Goal: Task Accomplishment & Management: Manage account settings

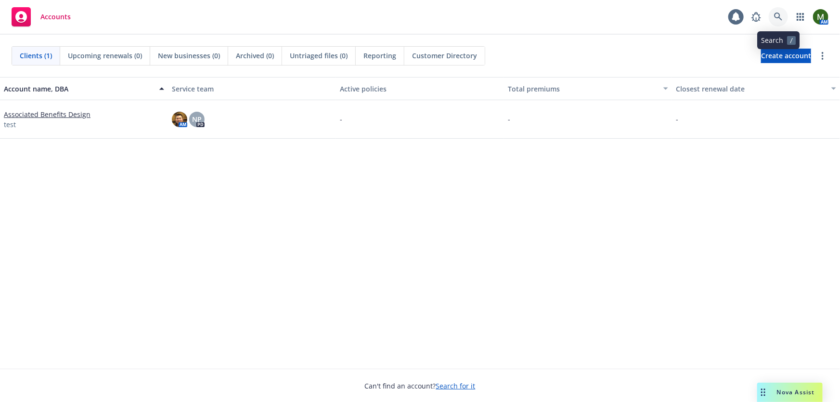
click at [782, 14] on icon at bounding box center [778, 17] width 9 height 9
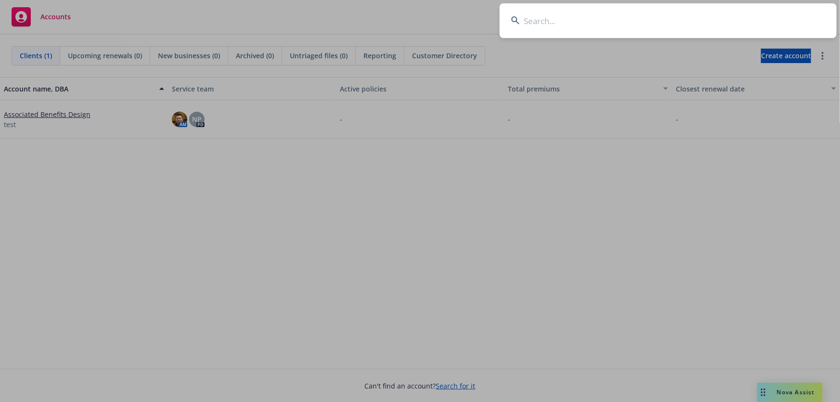
click at [737, 19] on input at bounding box center [668, 20] width 337 height 35
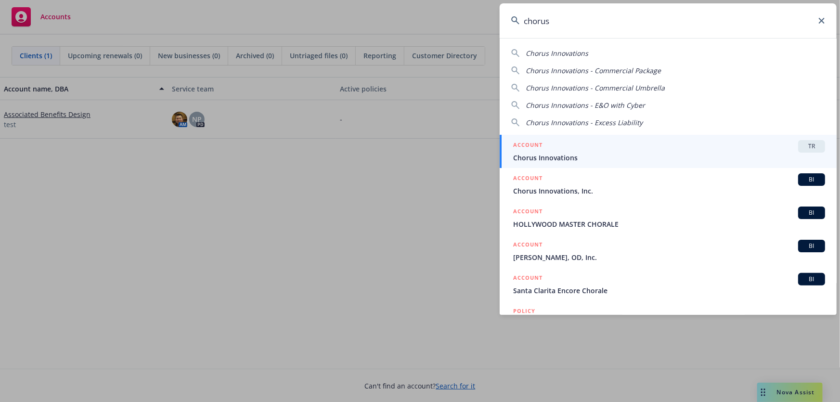
type input "chorus"
click at [582, 143] on div "ACCOUNT TR" at bounding box center [669, 146] width 312 height 13
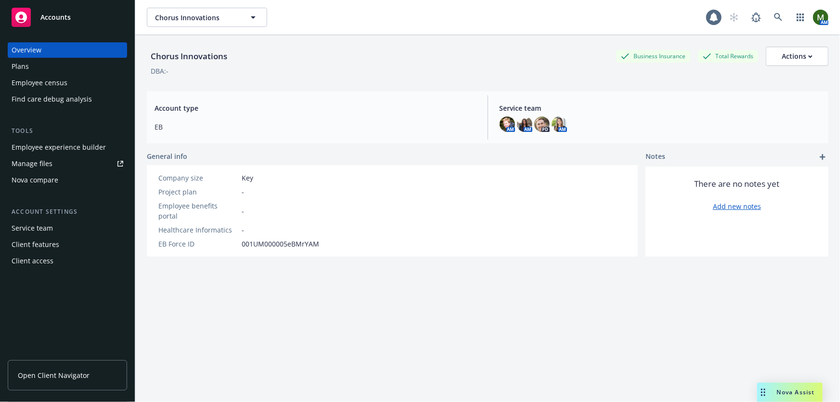
click at [78, 72] on div "Plans" at bounding box center [68, 66] width 112 height 15
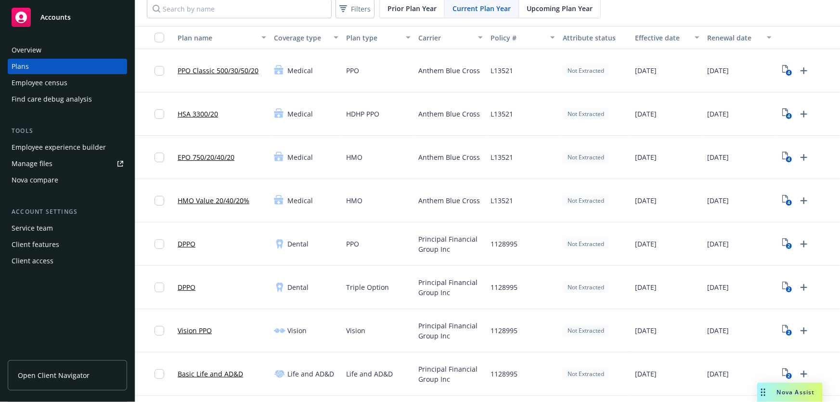
scroll to position [58, 0]
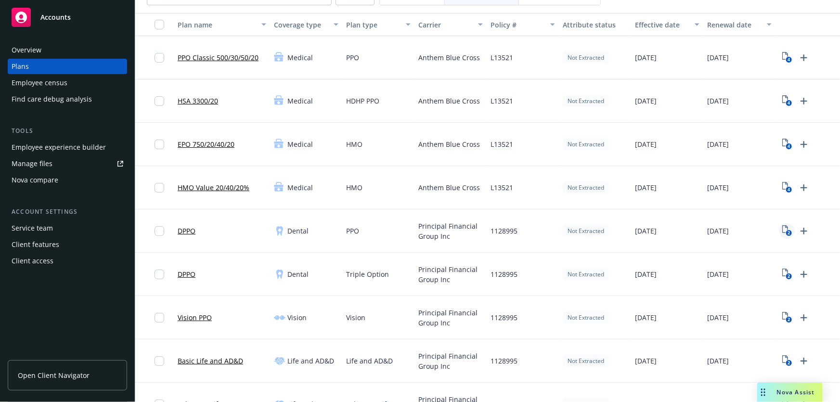
click at [784, 226] on icon "2" at bounding box center [788, 230] width 10 height 11
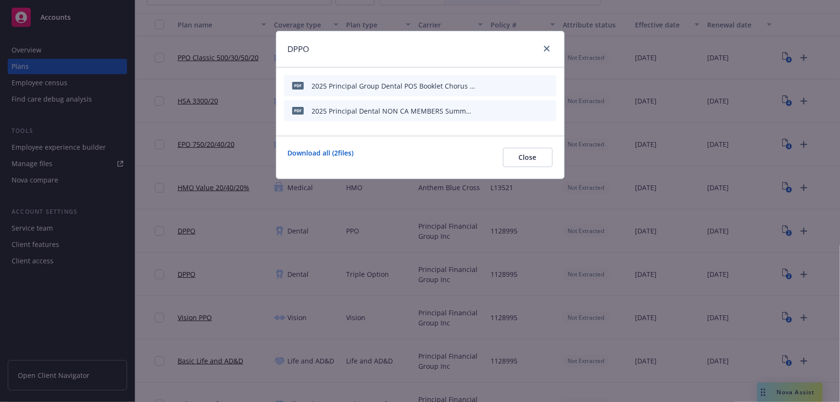
click at [534, 110] on icon "preview file" at bounding box center [532, 110] width 9 height 7
click at [533, 85] on icon "preview file" at bounding box center [532, 85] width 9 height 7
click at [548, 49] on icon "close" at bounding box center [547, 49] width 6 height 6
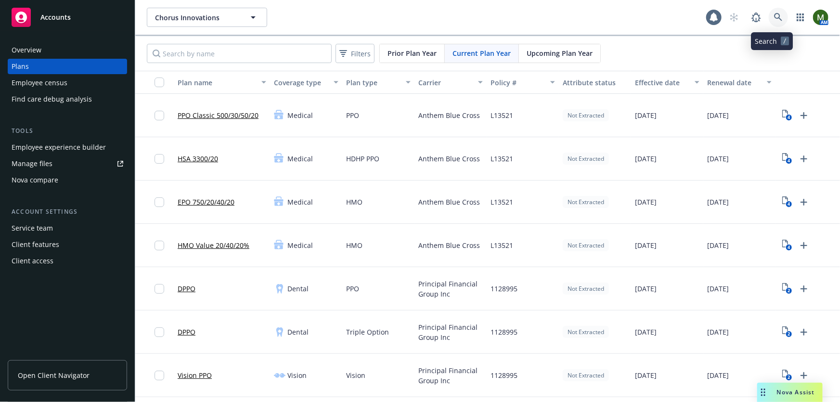
click at [774, 20] on icon at bounding box center [778, 17] width 9 height 9
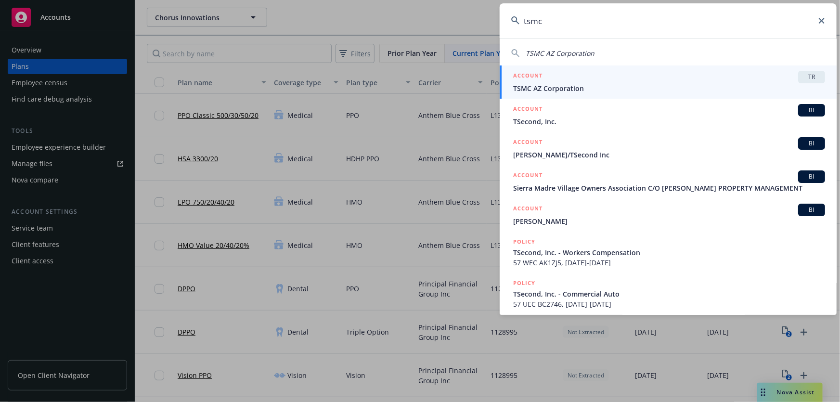
type input "tsmc"
click at [594, 84] on span "TSMC AZ Corporation" at bounding box center [669, 88] width 312 height 10
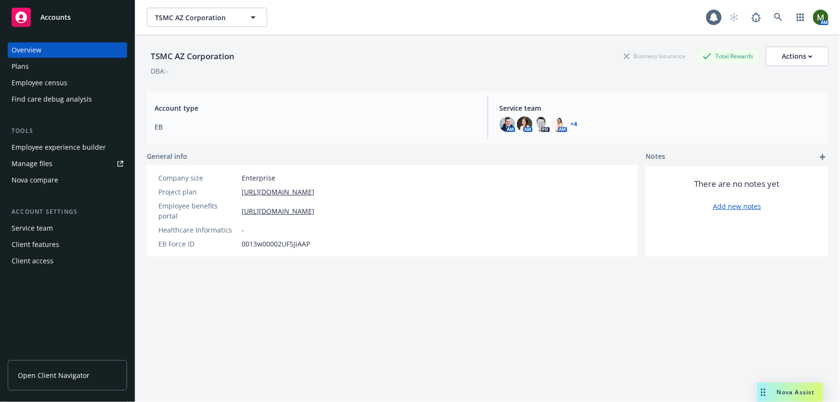
click at [56, 63] on div "Plans" at bounding box center [68, 66] width 112 height 15
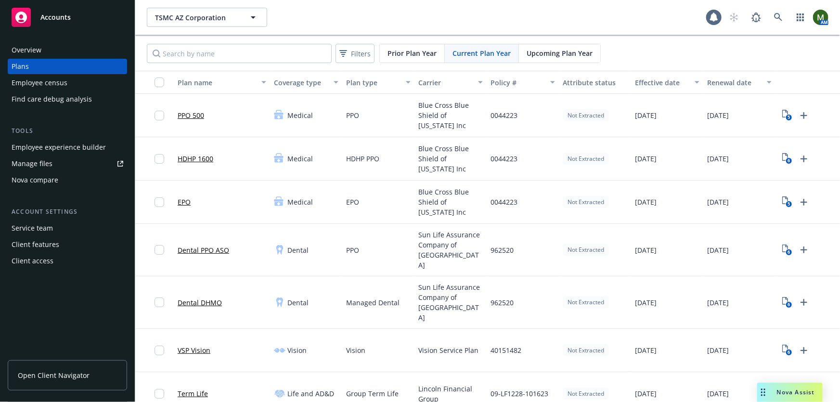
click at [554, 49] on span "Upcoming Plan Year" at bounding box center [560, 53] width 66 height 10
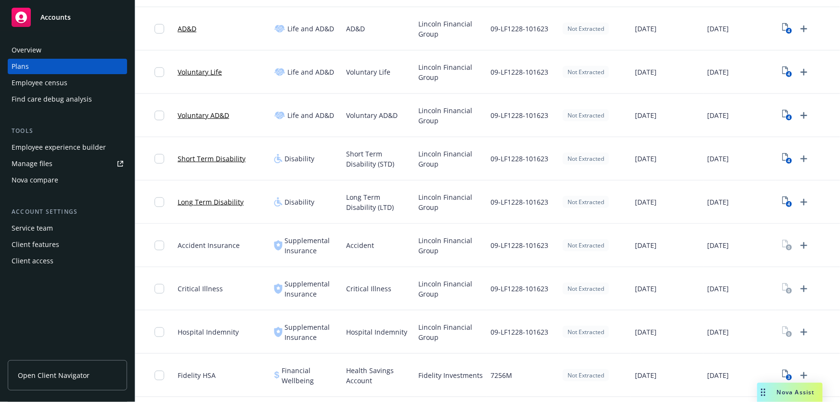
scroll to position [438, 0]
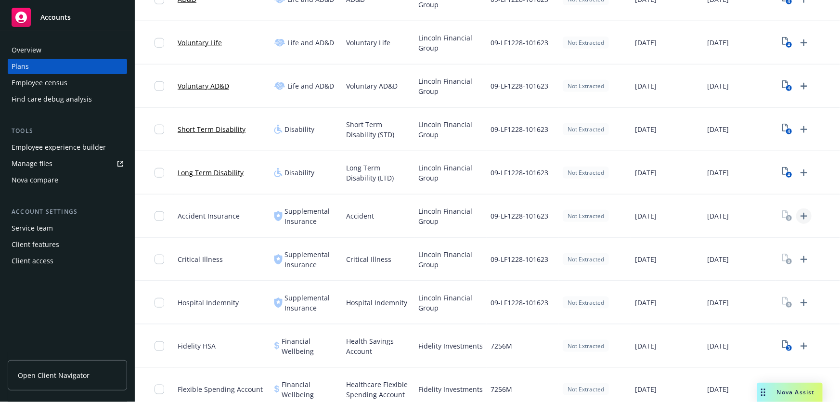
click at [805, 210] on icon "Upload Plan Documents" at bounding box center [805, 216] width 12 height 12
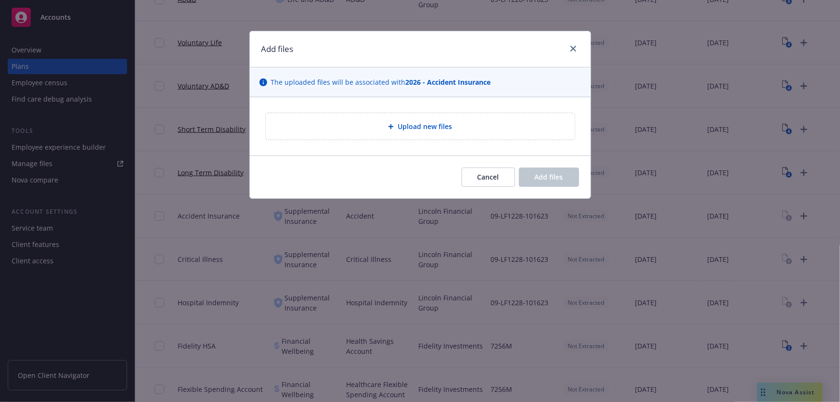
click at [469, 121] on div "Upload new files" at bounding box center [421, 126] width 294 height 11
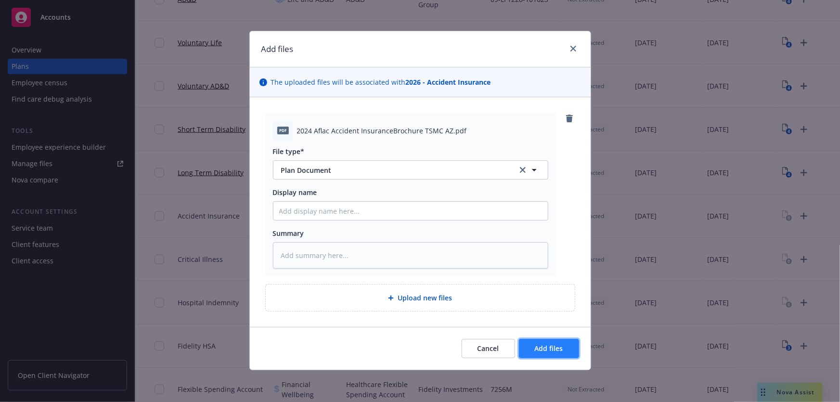
click at [552, 351] on span "Add files" at bounding box center [549, 348] width 28 height 9
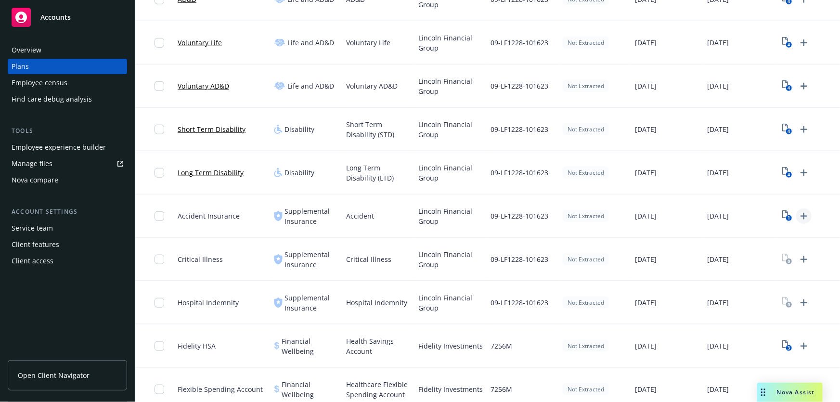
click at [806, 210] on icon "Upload Plan Documents" at bounding box center [805, 216] width 12 height 12
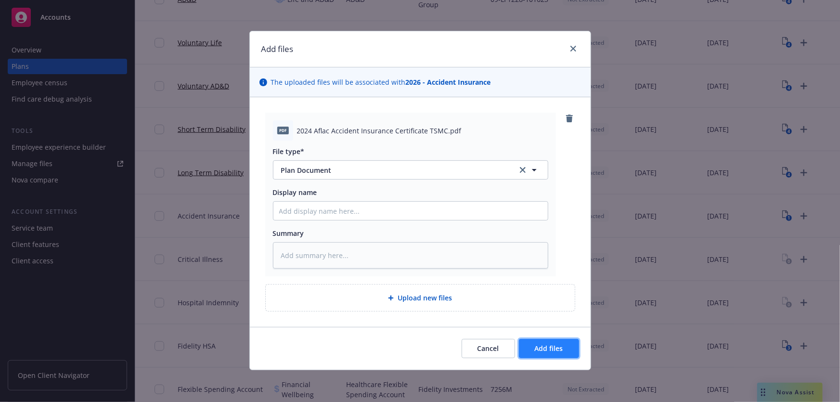
click at [547, 346] on span "Add files" at bounding box center [549, 348] width 28 height 9
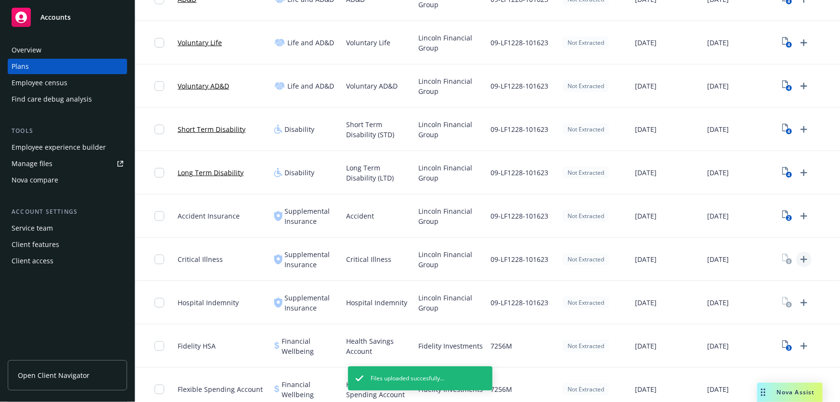
click at [804, 254] on icon "Upload Plan Documents" at bounding box center [805, 260] width 12 height 12
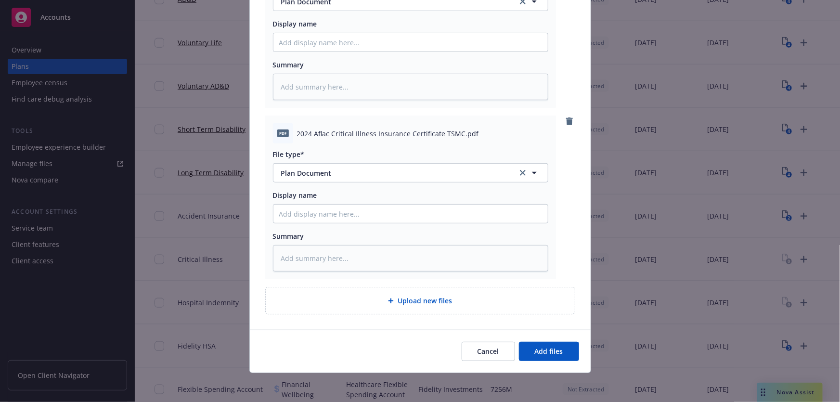
scroll to position [170, 0]
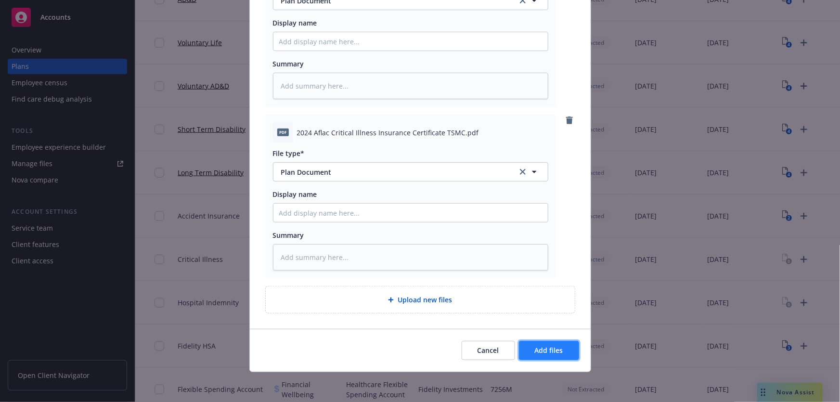
click at [551, 344] on button "Add files" at bounding box center [549, 350] width 60 height 19
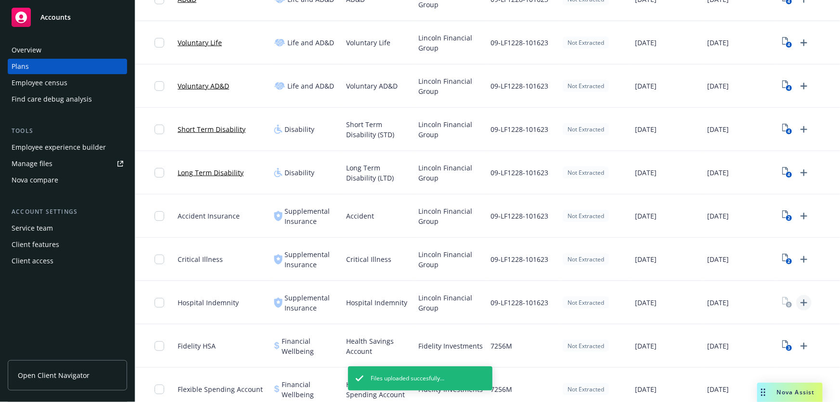
click at [804, 300] on icon "Upload Plan Documents" at bounding box center [804, 303] width 7 height 7
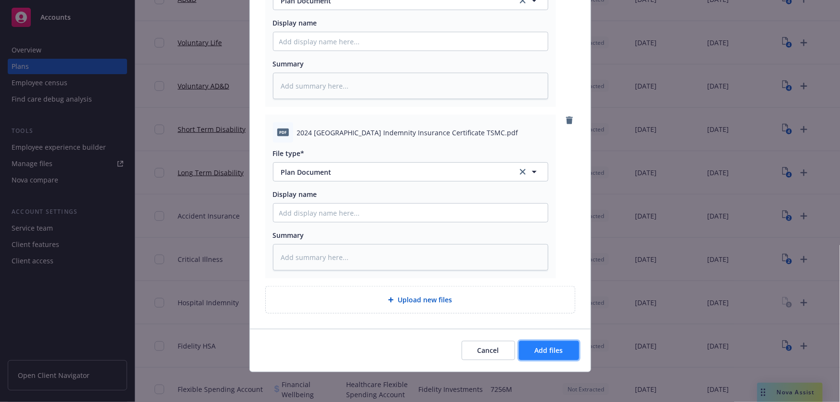
click at [542, 346] on span "Add files" at bounding box center [549, 350] width 28 height 9
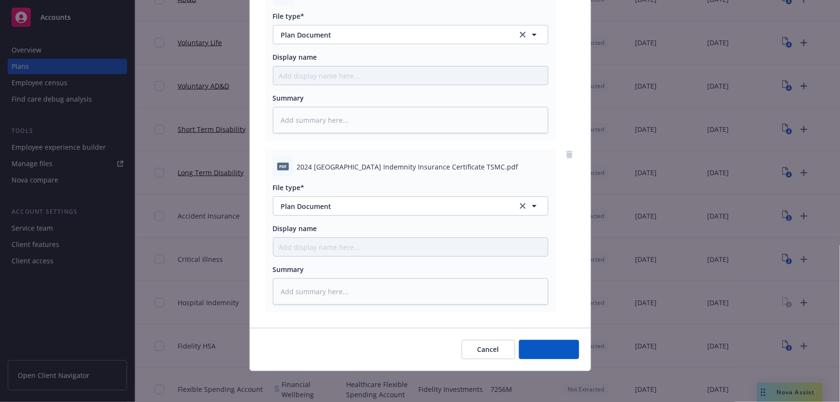
scroll to position [135, 0]
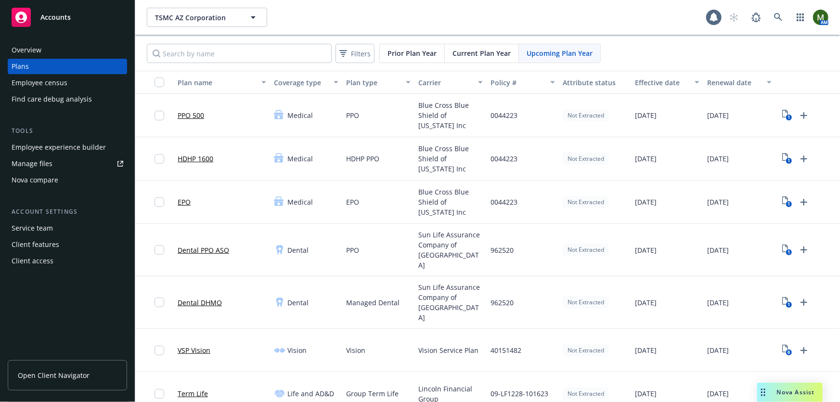
click at [497, 52] on span "Current Plan Year" at bounding box center [482, 53] width 58 height 10
click at [560, 63] on div "Filters Prior Plan Year Current Plan Year Upcoming Plan Year" at bounding box center [487, 53] width 705 height 35
click at [561, 58] on div "Upcoming Plan Year" at bounding box center [559, 53] width 81 height 18
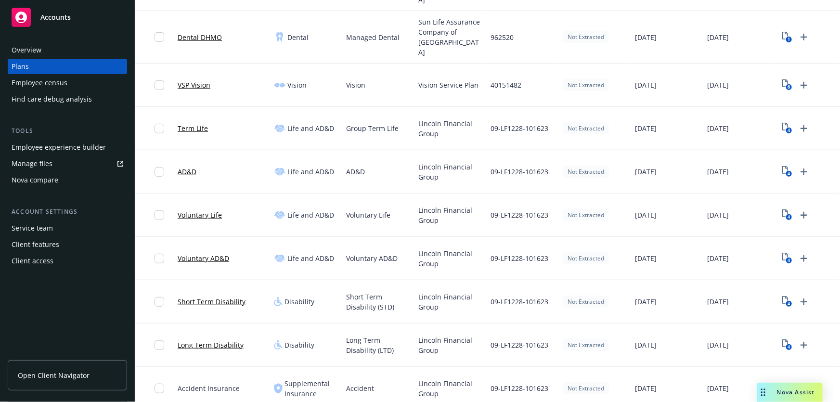
scroll to position [438, 0]
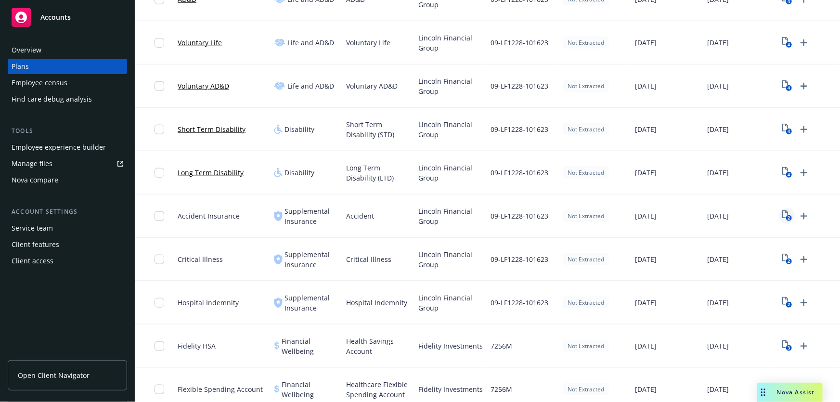
click at [787, 215] on rect "View Plan Documents" at bounding box center [789, 218] width 6 height 6
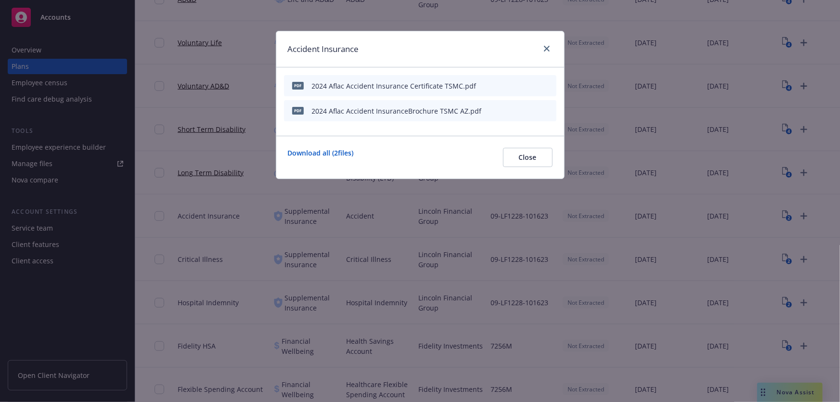
click at [548, 82] on icon "archive file" at bounding box center [548, 85] width 8 height 8
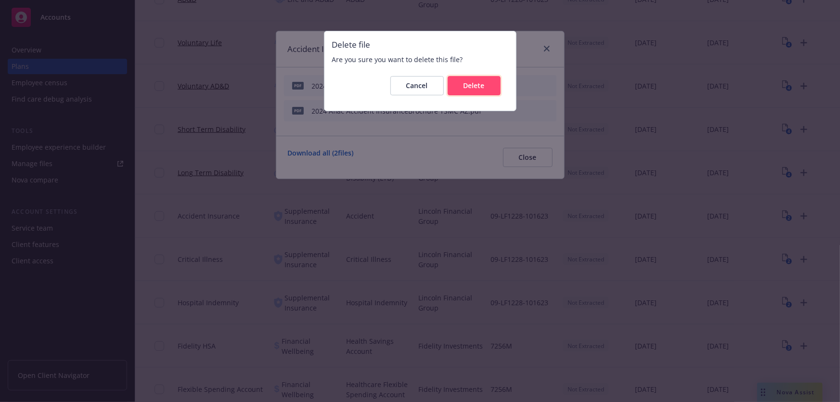
drag, startPoint x: 487, startPoint y: 86, endPoint x: 503, endPoint y: 86, distance: 16.4
click at [488, 86] on button "Delete" at bounding box center [474, 85] width 53 height 19
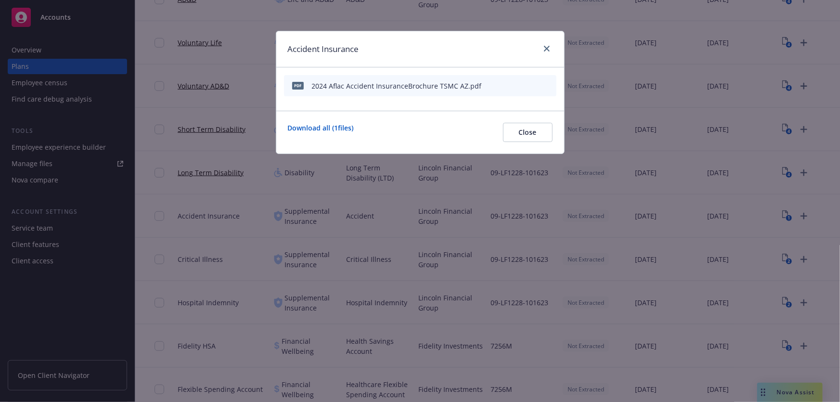
click at [548, 85] on icon "archive file" at bounding box center [548, 85] width 7 height 8
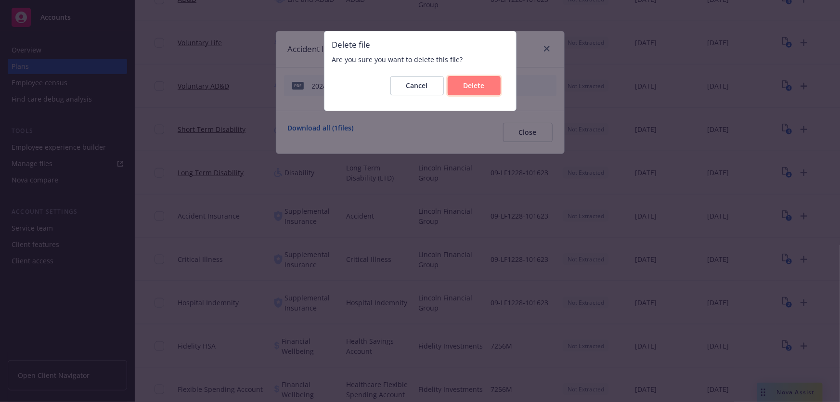
click at [497, 89] on button "Delete" at bounding box center [474, 85] width 53 height 19
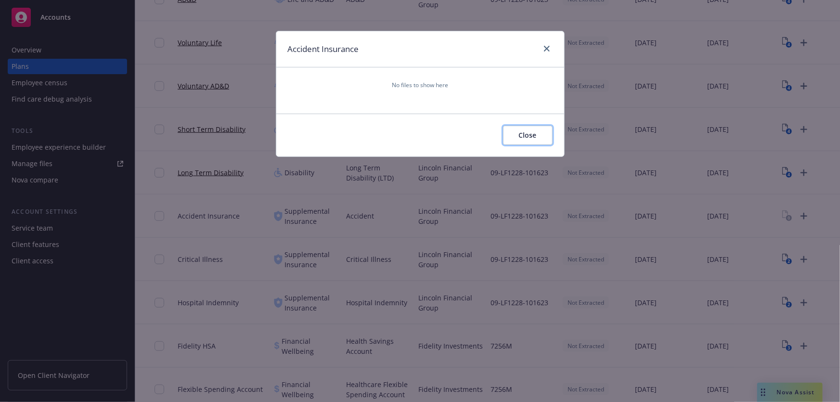
drag, startPoint x: 524, startPoint y: 136, endPoint x: 696, endPoint y: 188, distance: 180.6
click at [524, 136] on span "Close" at bounding box center [528, 135] width 18 height 9
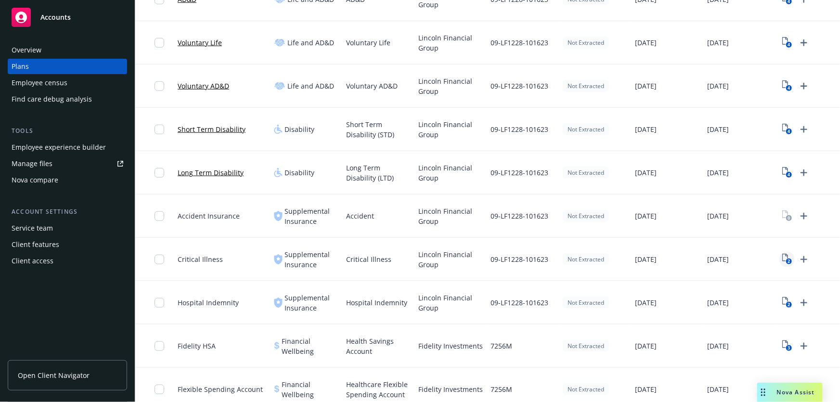
click at [784, 254] on icon "2" at bounding box center [788, 259] width 10 height 11
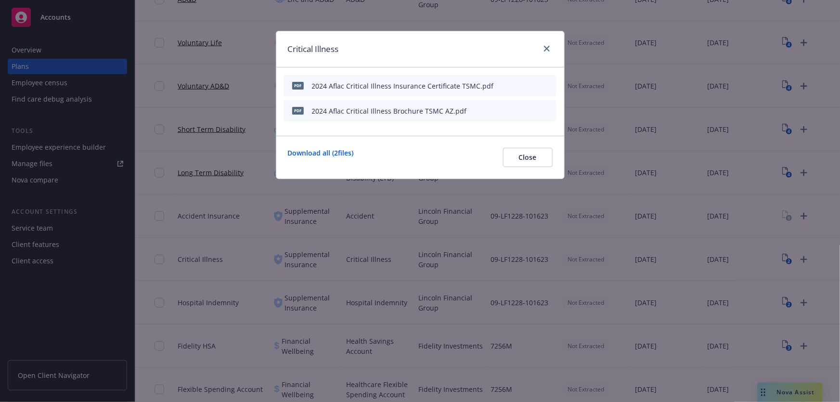
click at [546, 85] on icon "archive file" at bounding box center [548, 85] width 8 height 8
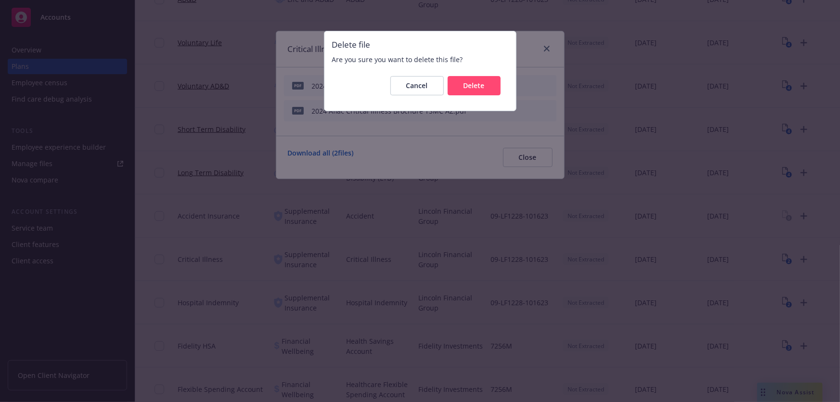
click at [505, 88] on div "Cancel Delete" at bounding box center [420, 85] width 176 height 35
click at [496, 86] on button "Delete" at bounding box center [474, 85] width 53 height 19
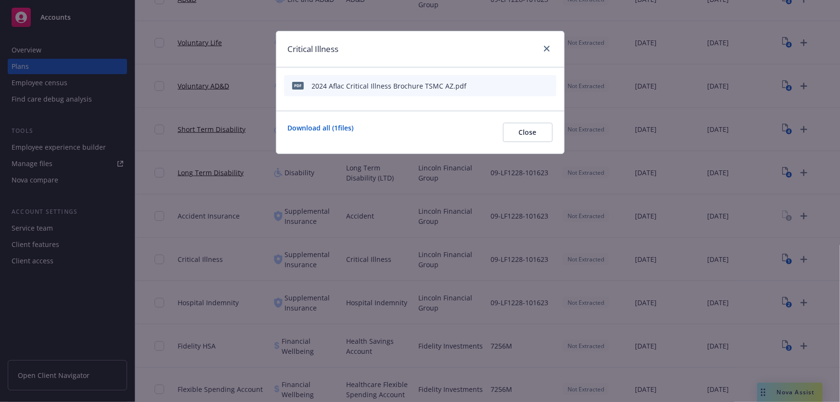
click at [549, 86] on icon "archive file" at bounding box center [548, 85] width 7 height 8
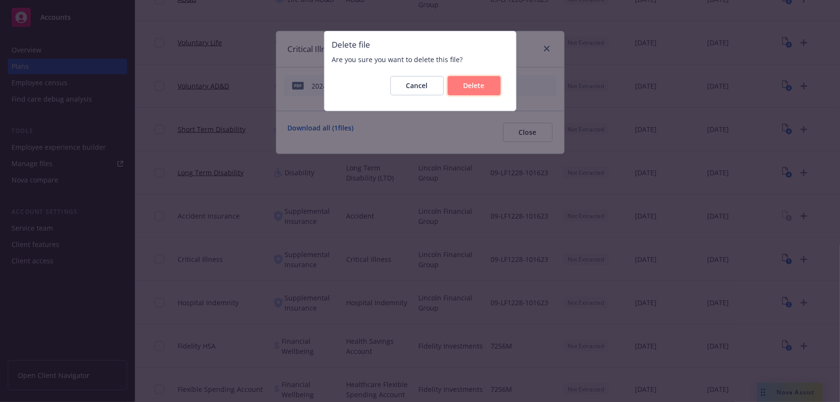
click at [496, 88] on button "Delete" at bounding box center [474, 85] width 53 height 19
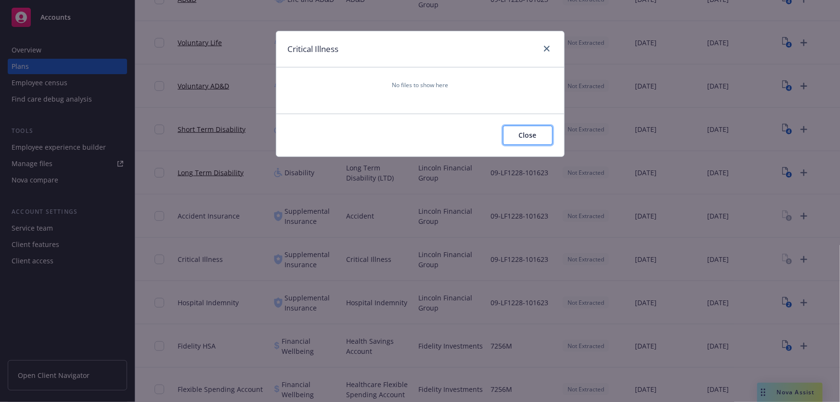
click at [534, 135] on span "Close" at bounding box center [528, 135] width 18 height 9
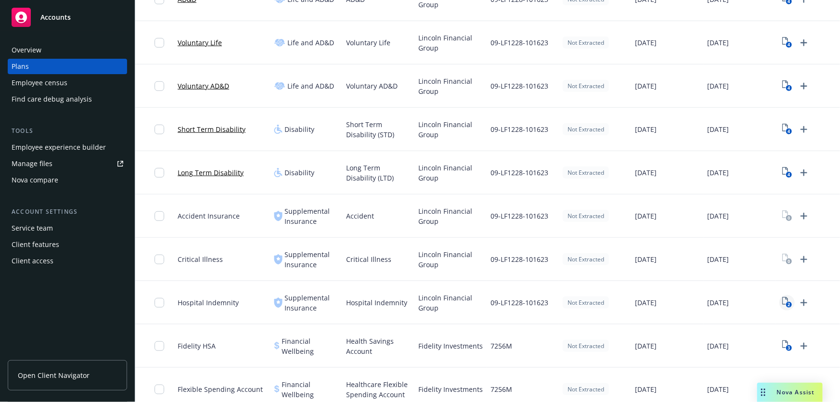
click at [785, 297] on icon "2" at bounding box center [788, 302] width 10 height 11
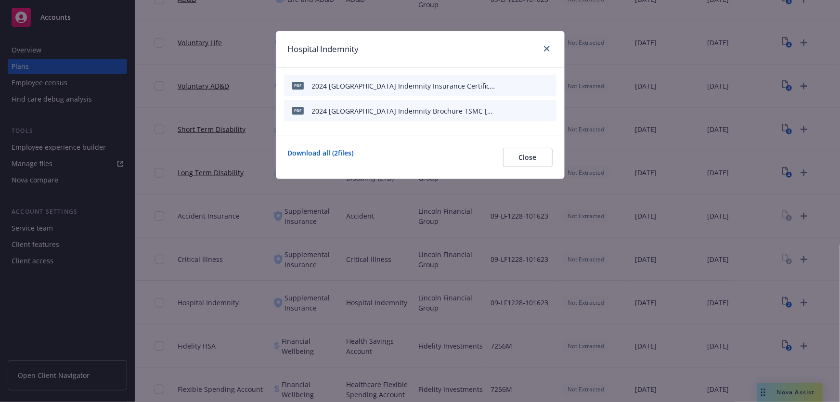
click at [543, 110] on div at bounding box center [526, 111] width 53 height 10
click at [547, 108] on icon "archive file" at bounding box center [548, 110] width 7 height 8
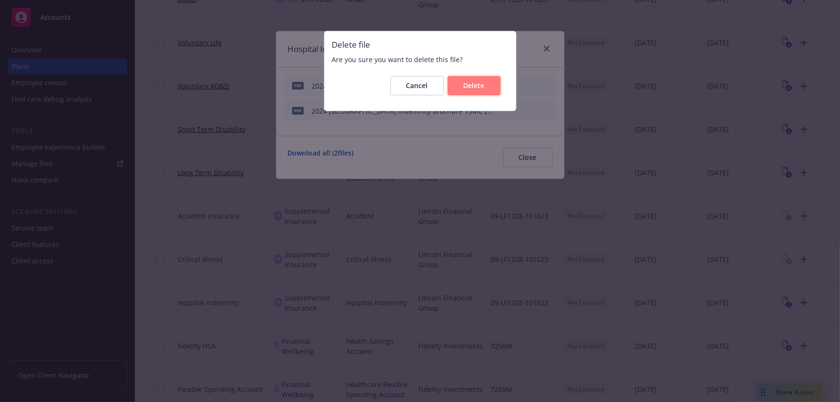
click at [486, 82] on button "Delete" at bounding box center [474, 85] width 53 height 19
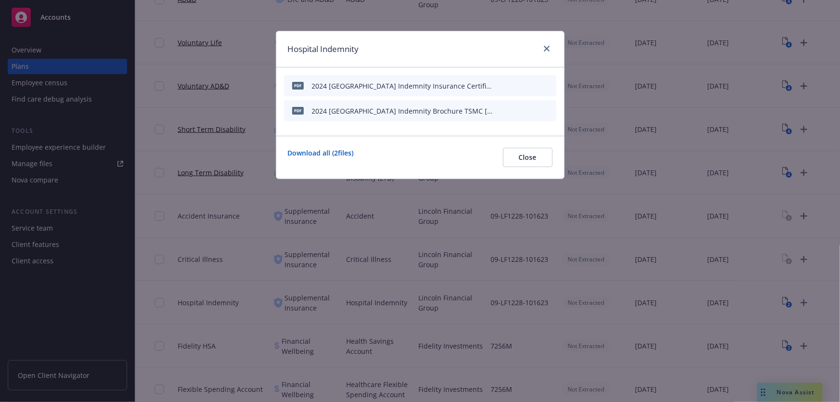
click at [548, 84] on icon "archive file" at bounding box center [548, 85] width 7 height 8
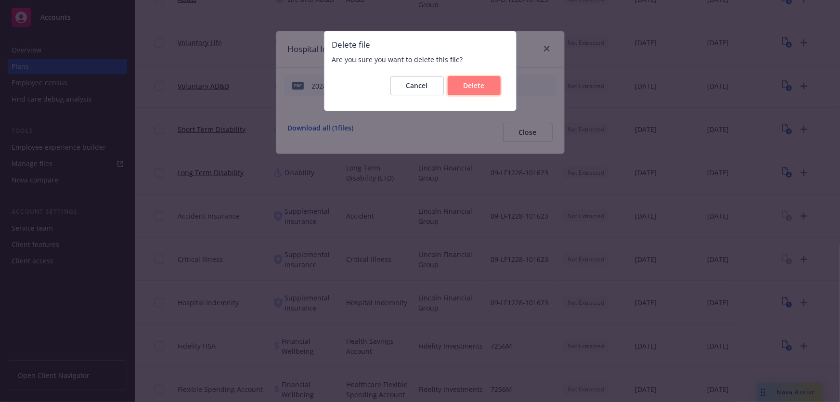
click at [480, 84] on span "Delete" at bounding box center [474, 85] width 21 height 9
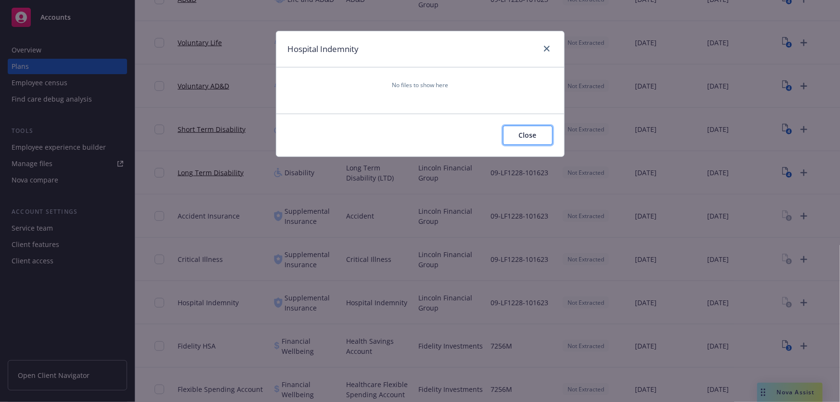
click at [536, 130] on button "Close" at bounding box center [528, 135] width 50 height 19
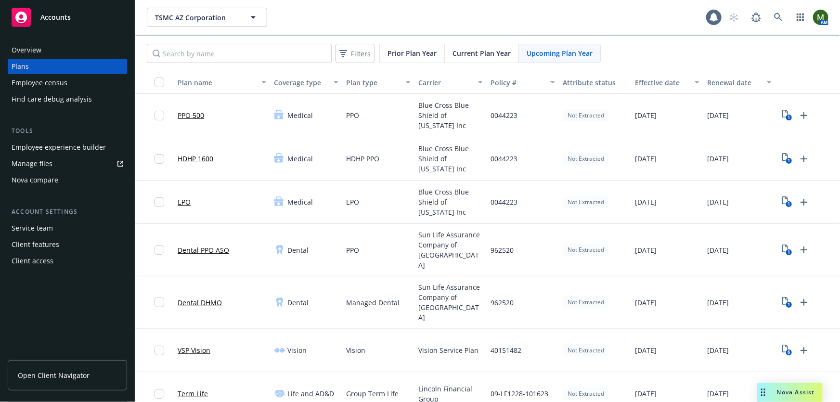
drag, startPoint x: 483, startPoint y: 48, endPoint x: 491, endPoint y: 54, distance: 9.6
click at [483, 49] on span "Current Plan Year" at bounding box center [482, 53] width 58 height 10
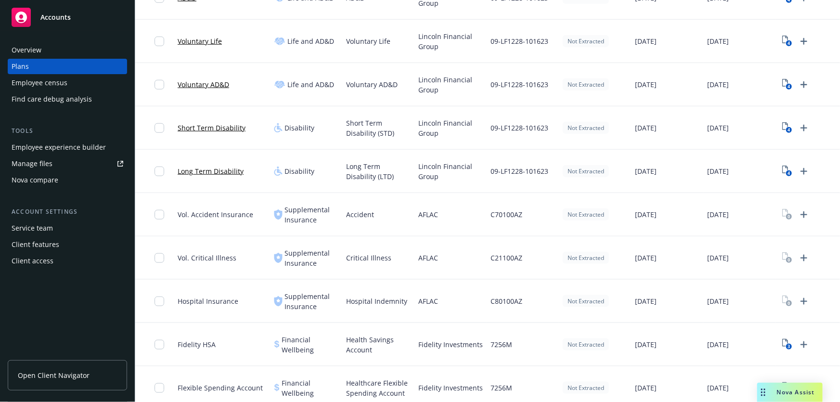
scroll to position [419, 0]
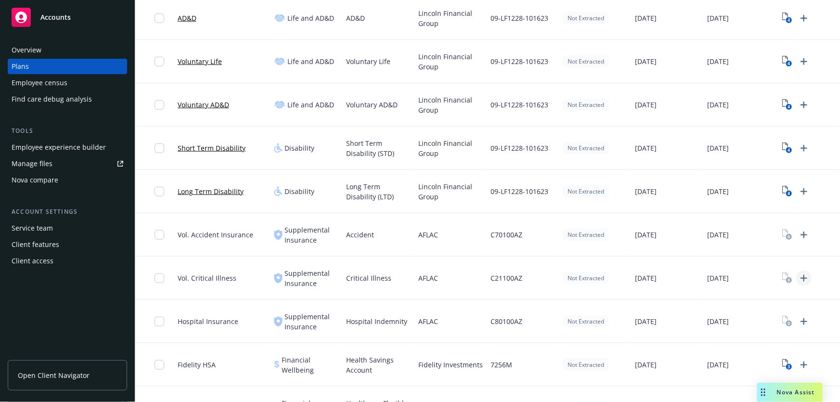
click at [802, 273] on icon "Upload Plan Documents" at bounding box center [805, 279] width 12 height 12
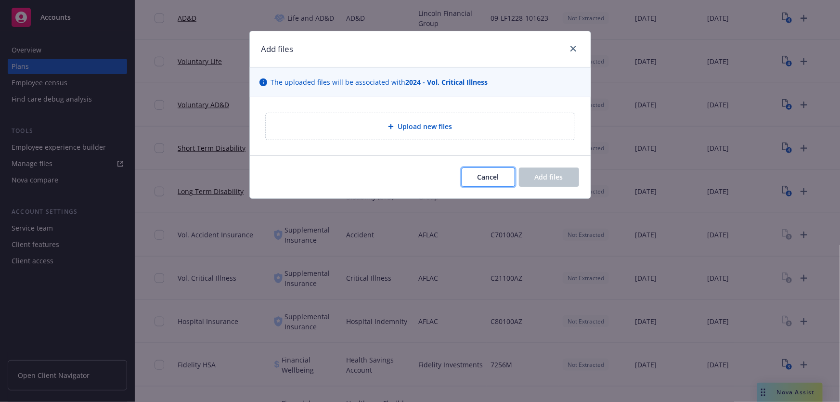
click at [472, 174] on button "Cancel" at bounding box center [488, 177] width 53 height 19
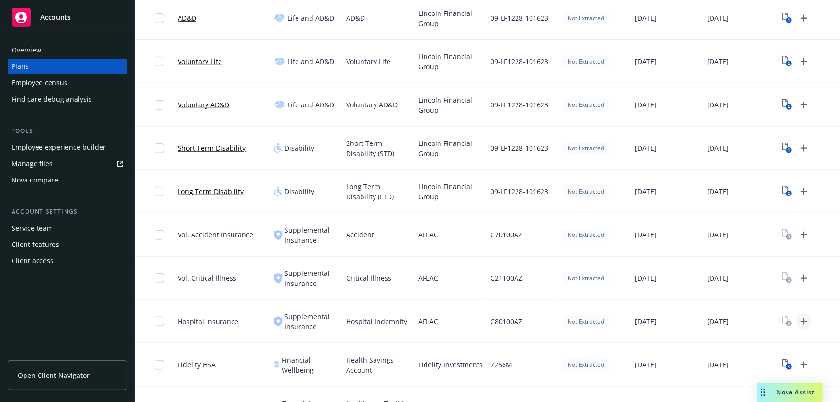
click at [803, 316] on icon "Upload Plan Documents" at bounding box center [805, 322] width 12 height 12
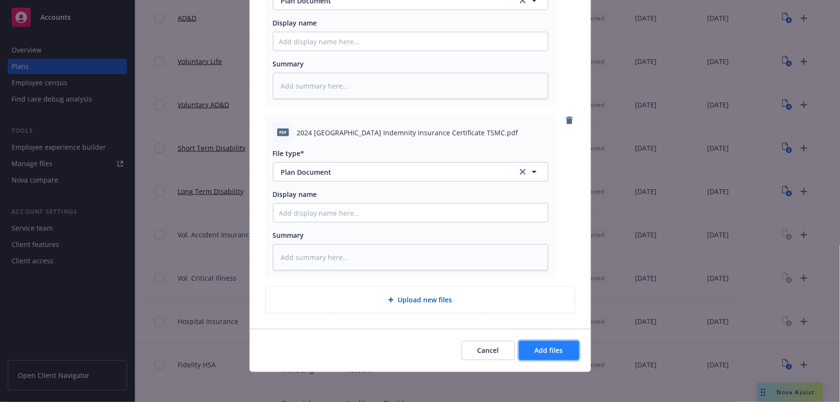
click at [543, 344] on button "Add files" at bounding box center [549, 350] width 60 height 19
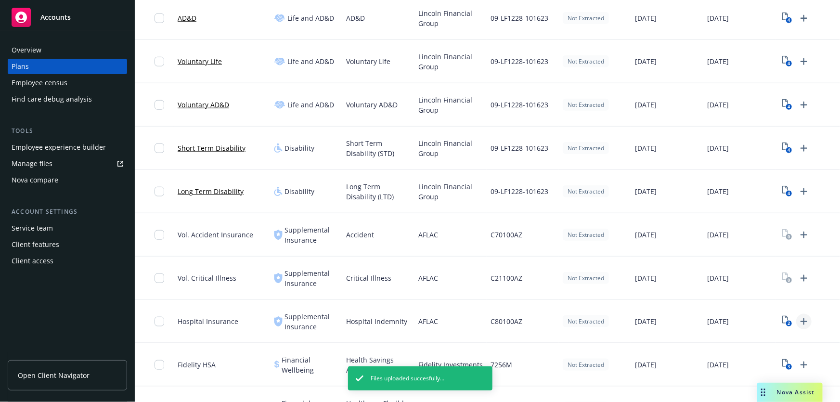
click at [804, 318] on icon "Upload Plan Documents" at bounding box center [804, 321] width 7 height 7
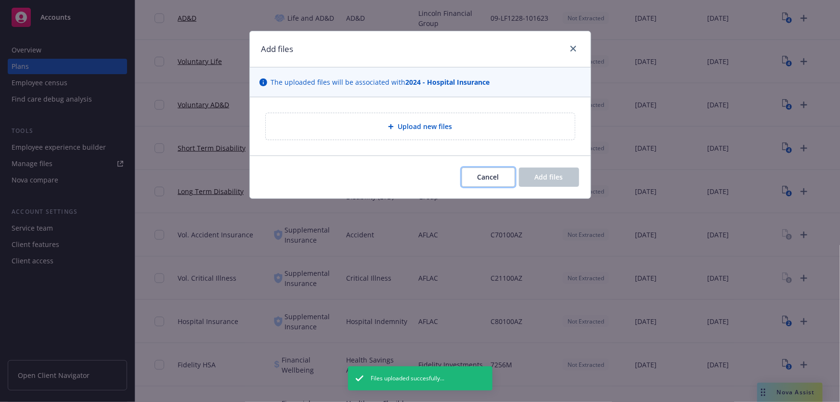
click at [500, 176] on button "Cancel" at bounding box center [488, 177] width 53 height 19
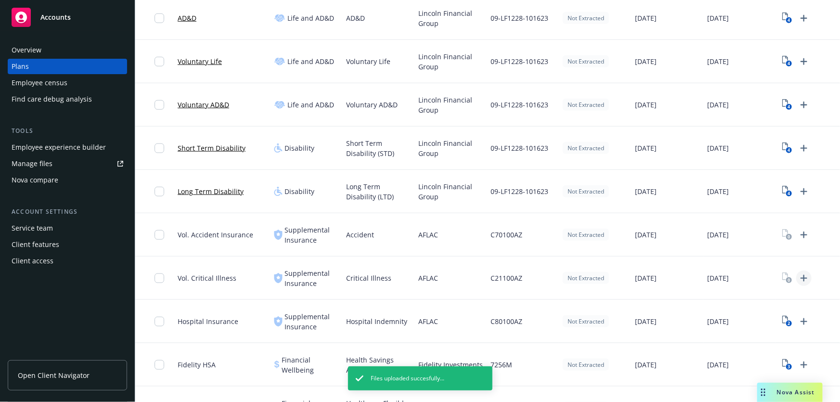
click at [803, 273] on icon "Upload Plan Documents" at bounding box center [805, 279] width 12 height 12
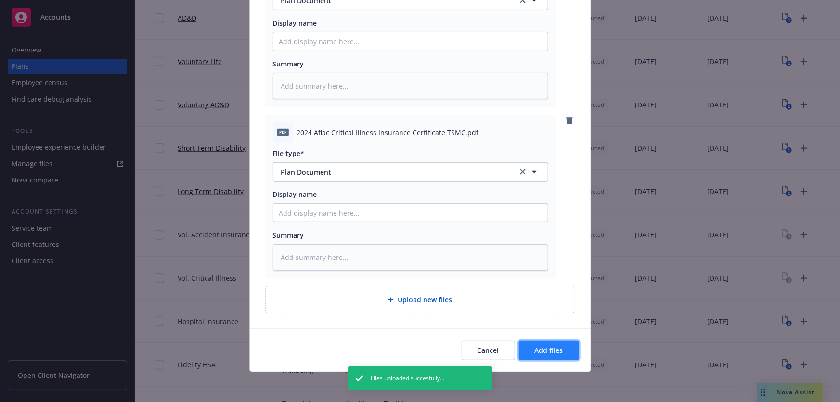
click at [554, 352] on span "Add files" at bounding box center [549, 350] width 28 height 9
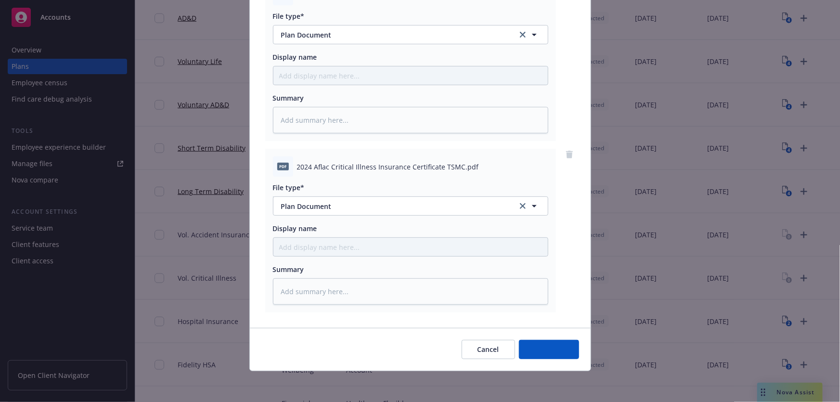
scroll to position [135, 0]
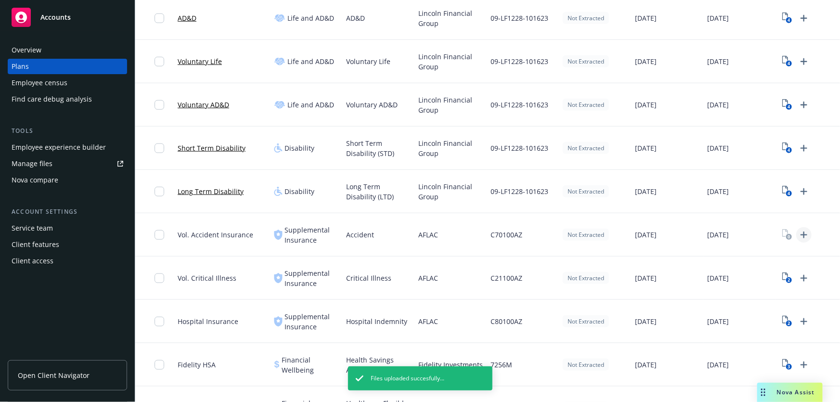
click at [804, 232] on icon "Upload Plan Documents" at bounding box center [804, 235] width 7 height 7
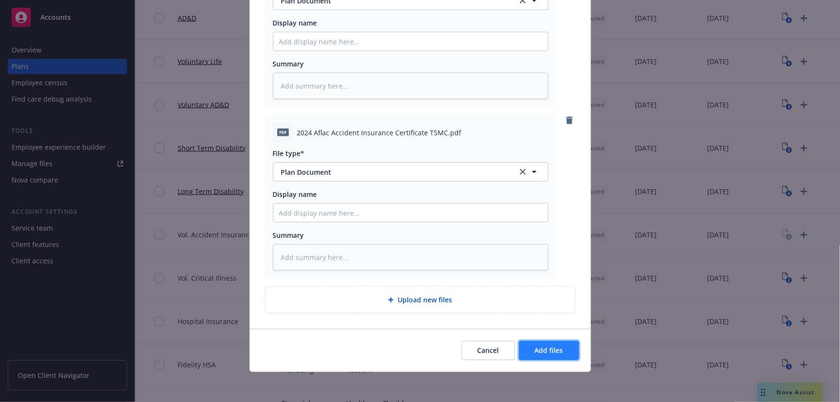
click at [549, 347] on span "Add files" at bounding box center [549, 350] width 28 height 9
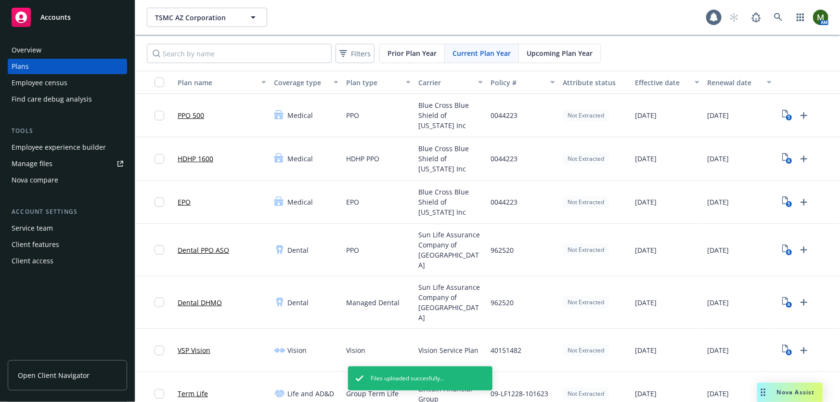
click at [577, 52] on span "Upcoming Plan Year" at bounding box center [560, 53] width 66 height 10
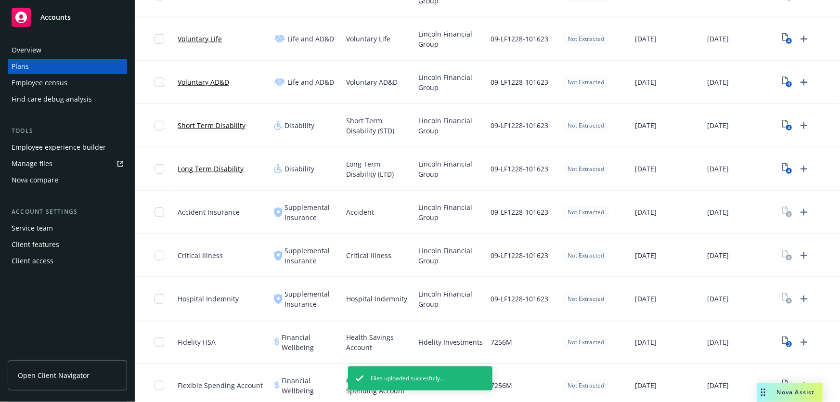
scroll to position [496, 0]
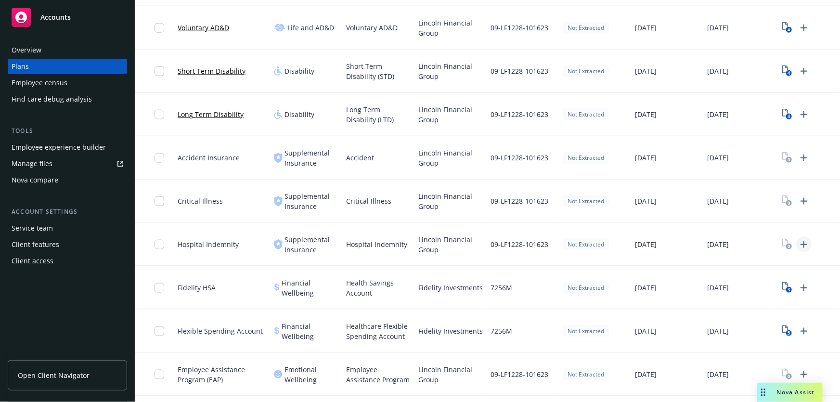
click at [807, 239] on icon "Upload Plan Documents" at bounding box center [805, 245] width 12 height 12
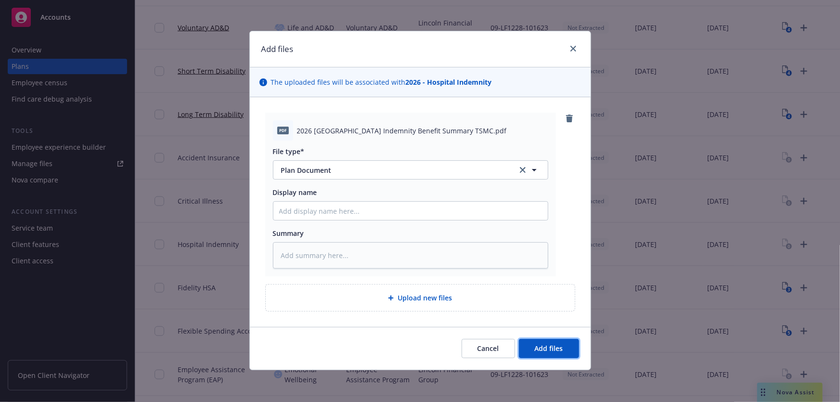
click at [551, 344] on span "Add files" at bounding box center [549, 348] width 28 height 9
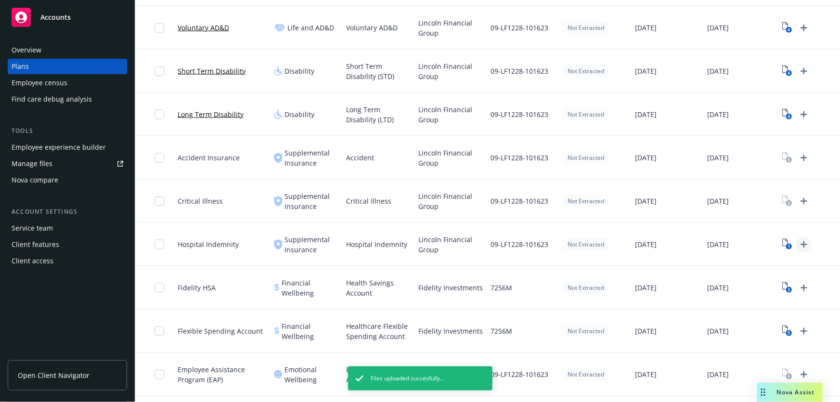
click at [806, 241] on icon "Upload Plan Documents" at bounding box center [804, 244] width 7 height 7
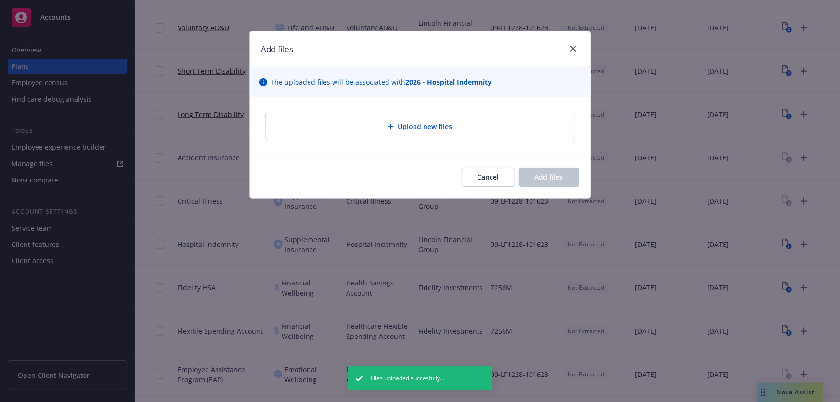
click at [809, 183] on div "Add files The uploaded files will be associated with 2026 - Hospital Indemnity …" at bounding box center [420, 201] width 840 height 402
drag, startPoint x: 511, startPoint y: 174, endPoint x: 758, endPoint y: 203, distance: 248.8
click at [511, 175] on button "Cancel" at bounding box center [488, 177] width 53 height 19
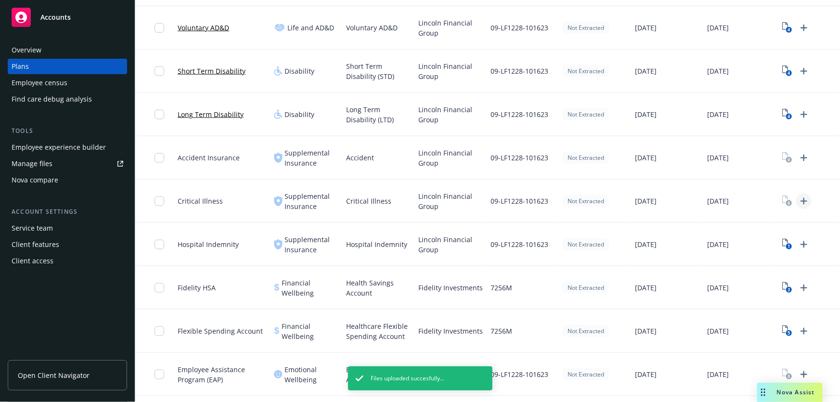
click at [803, 198] on icon "Upload Plan Documents" at bounding box center [804, 201] width 7 height 7
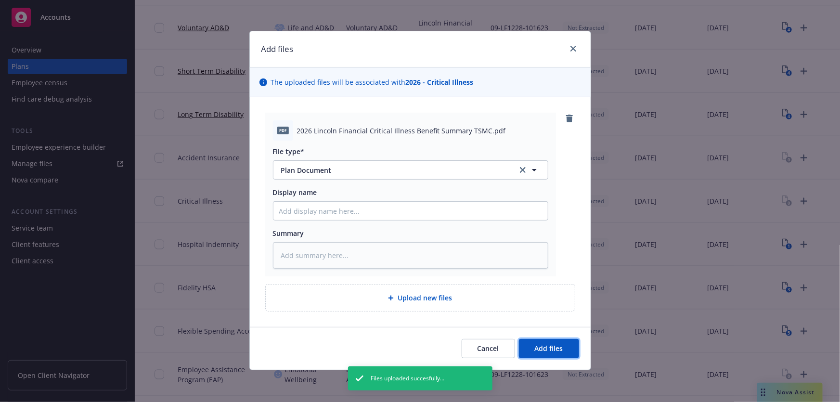
click at [569, 346] on button "Add files" at bounding box center [549, 348] width 60 height 19
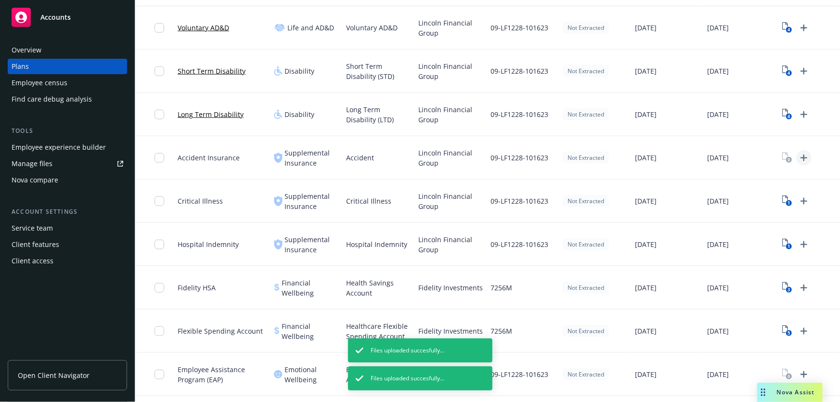
click at [805, 152] on icon "Upload Plan Documents" at bounding box center [805, 158] width 12 height 12
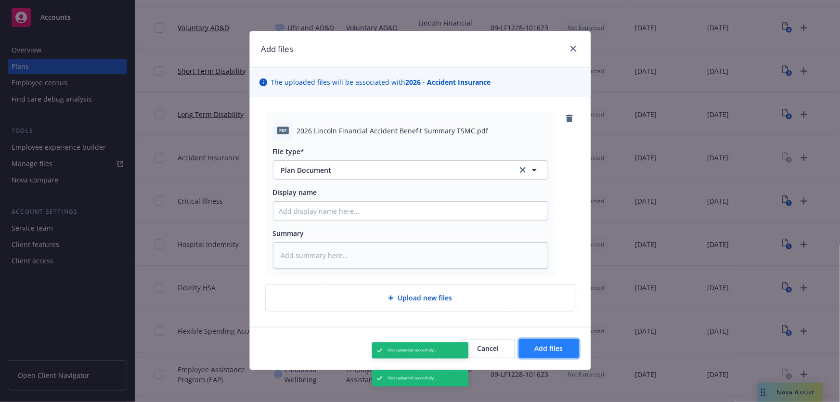
click at [567, 348] on button "Add files" at bounding box center [549, 348] width 60 height 19
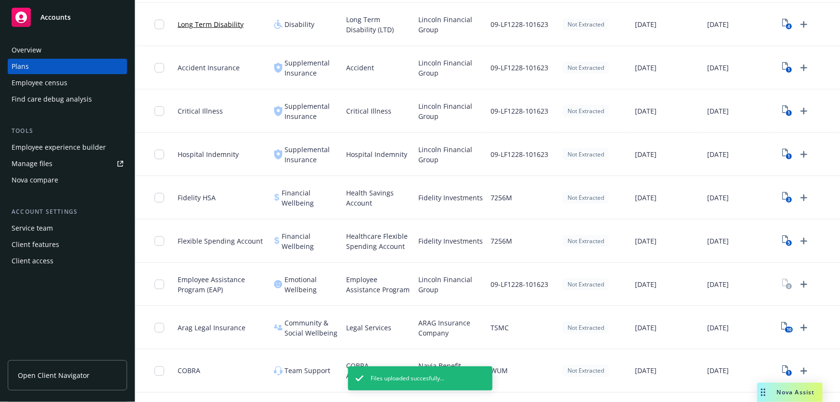
scroll to position [613, 0]
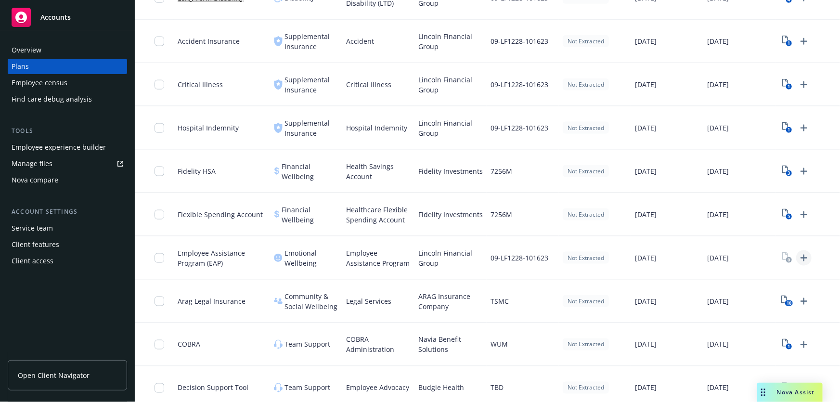
click at [802, 252] on icon "Upload Plan Documents" at bounding box center [805, 258] width 12 height 12
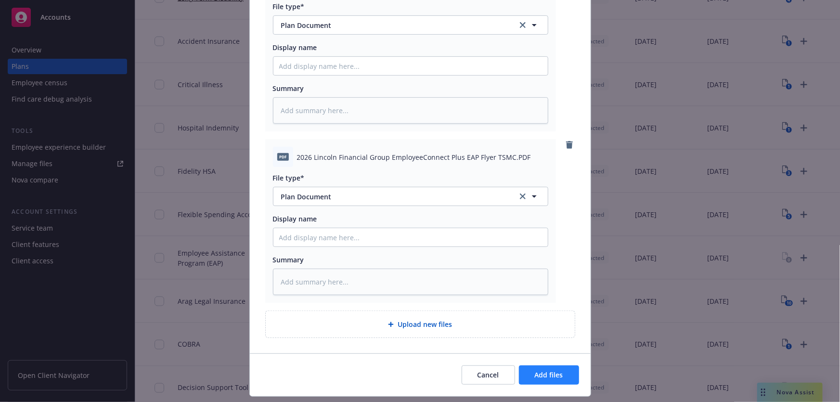
scroll to position [170, 0]
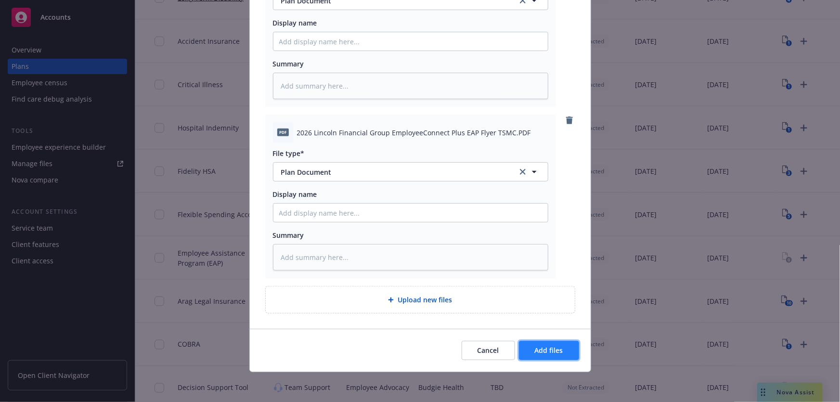
click at [552, 347] on span "Add files" at bounding box center [549, 350] width 28 height 9
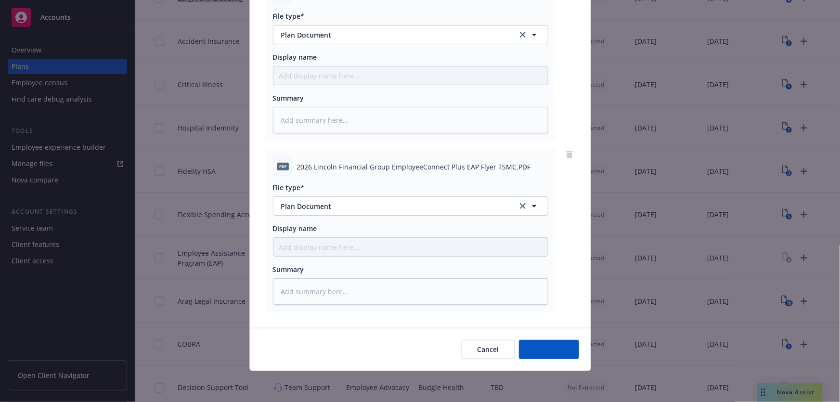
scroll to position [135, 0]
type textarea "x"
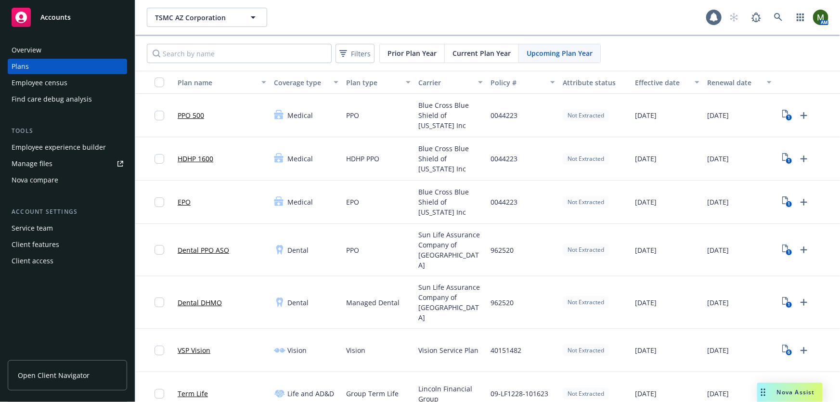
click at [471, 48] on span "Current Plan Year" at bounding box center [482, 53] width 58 height 10
click at [554, 50] on span "Upcoming Plan Year" at bounding box center [560, 53] width 66 height 10
click at [476, 48] on span "Current Plan Year" at bounding box center [482, 53] width 58 height 10
click at [414, 50] on span "Prior Plan Year" at bounding box center [412, 53] width 49 height 10
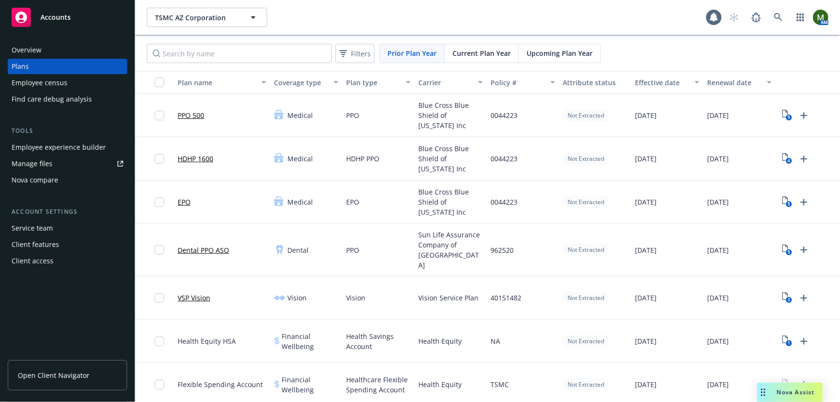
click at [476, 53] on span "Current Plan Year" at bounding box center [482, 53] width 58 height 10
